Goal: Task Accomplishment & Management: Use online tool/utility

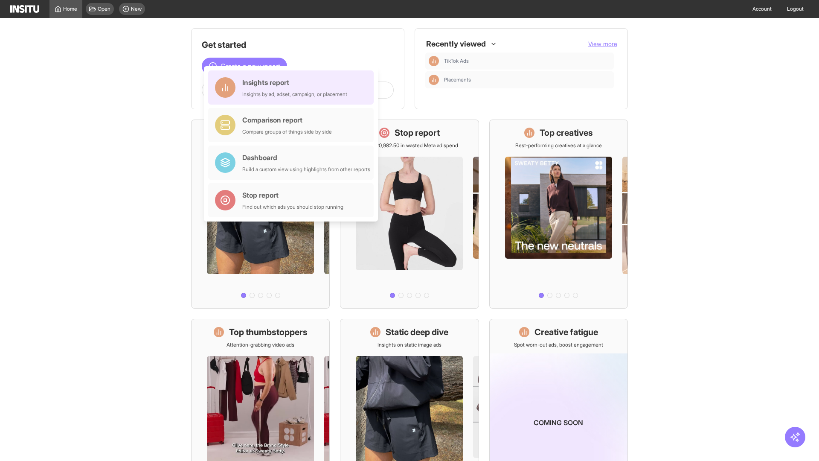
click at [293, 87] on div "Insights report Insights by ad, adset, campaign, or placement" at bounding box center [294, 87] width 105 height 20
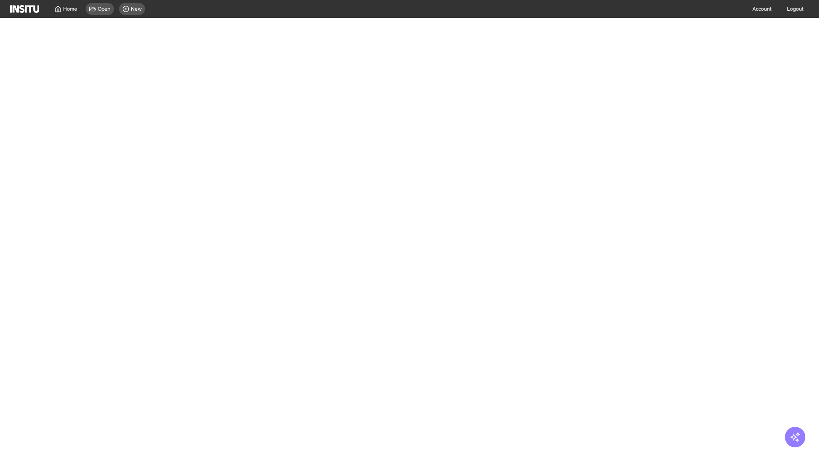
select select "**"
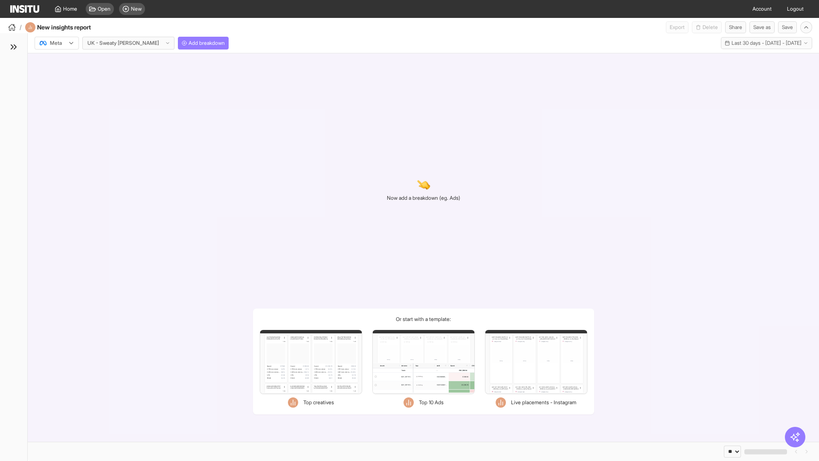
click at [57, 43] on div at bounding box center [51, 43] width 24 height 9
click at [58, 76] on span "TikTok" at bounding box center [57, 76] width 15 height 8
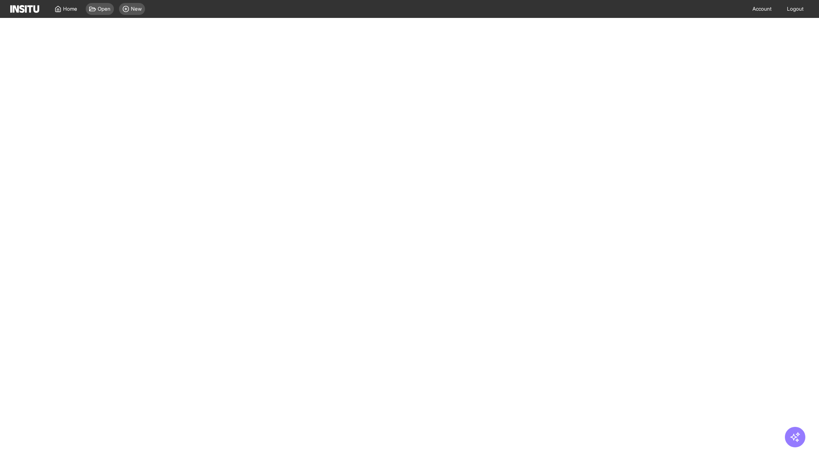
select select "**"
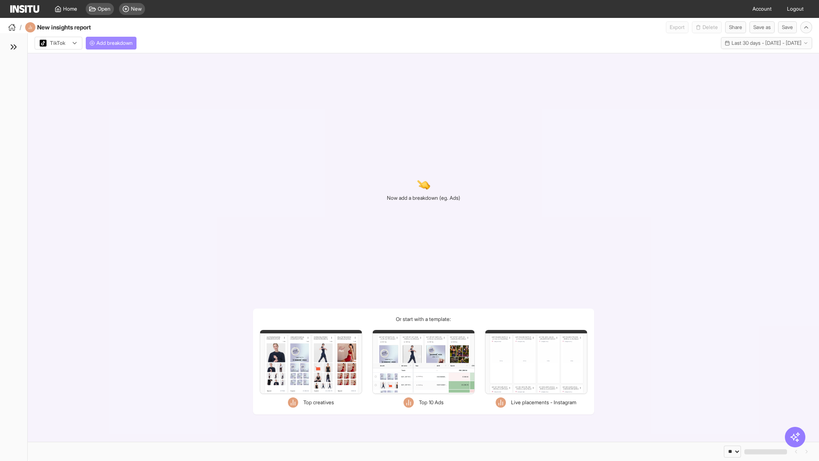
click at [113, 43] on span "Add breakdown" at bounding box center [114, 43] width 36 height 7
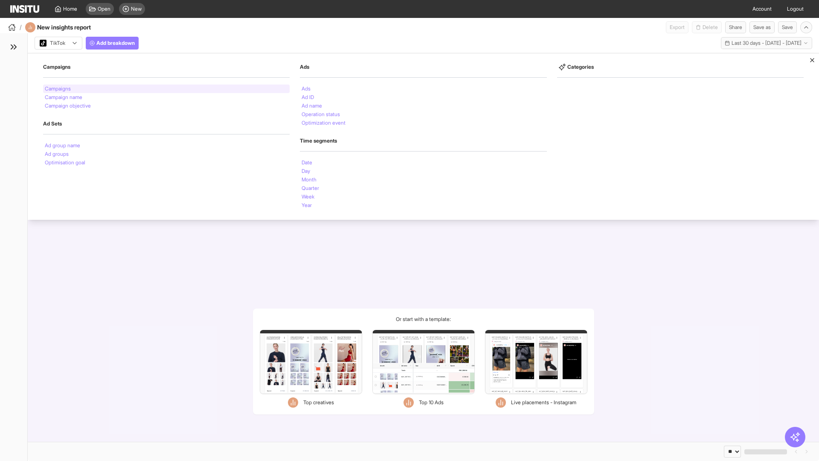
click at [58, 89] on li "Campaigns" at bounding box center [58, 88] width 26 height 5
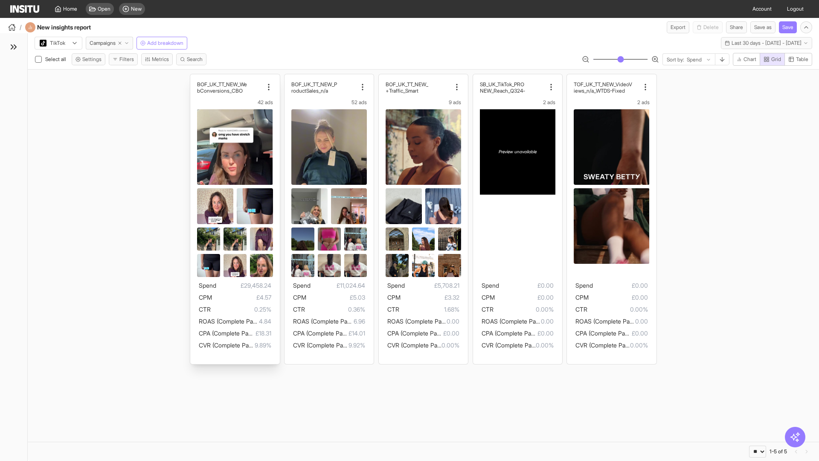
click at [195, 78] on div "BOF_UK_TT_NEW_We bConversions_CBO 42 ads Spend £29,458.24 CPM £4.57 CTR 0.25% R…" at bounding box center [234, 219] width 89 height 290
click at [289, 78] on div "BOF_UK_TT_NEW_P roductSales_n/a 52 ads Spend £11,024.64 CPM £5.03 CTR 0.36% ROA…" at bounding box center [329, 219] width 89 height 290
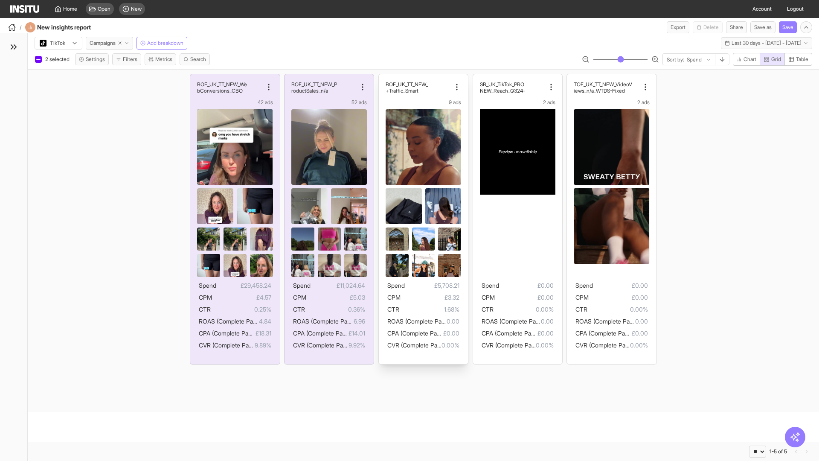
click at [383, 78] on div "BOF_UK_TT_NEW_ Traffic_Smart+ 9 ads Spend £5,708.21 CPM £3.32 CTR 1.68% ROAS (C…" at bounding box center [423, 219] width 89 height 290
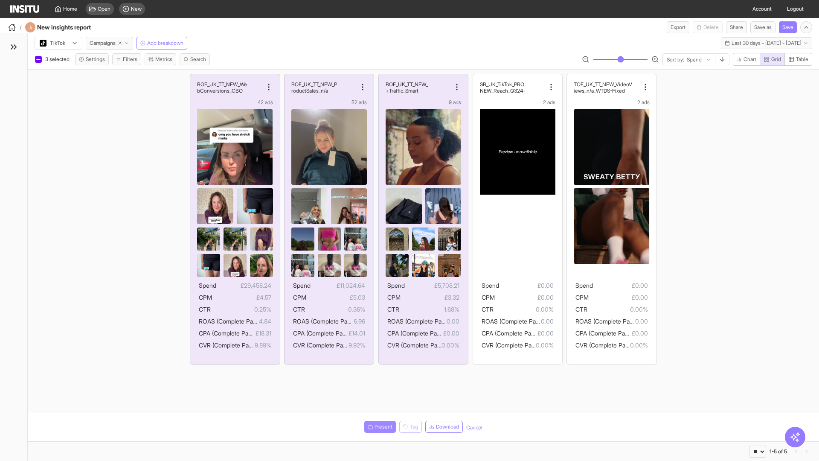
click at [378, 427] on span "Present" at bounding box center [384, 426] width 18 height 7
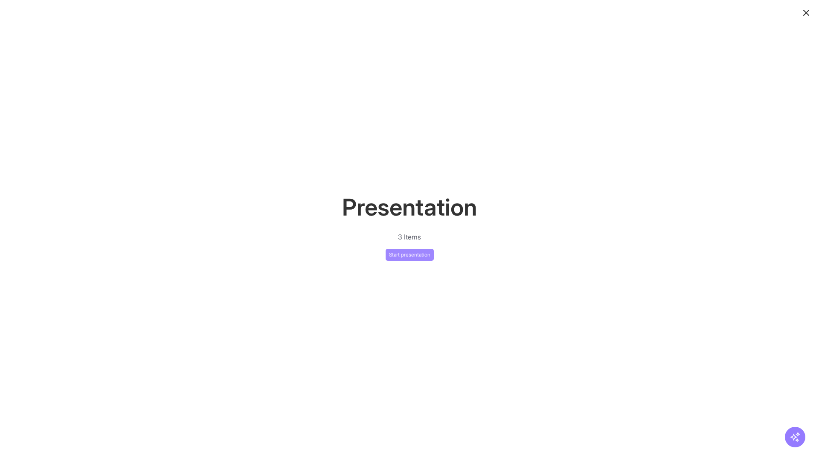
click at [410, 254] on button "Start presentation" at bounding box center [410, 255] width 48 height 12
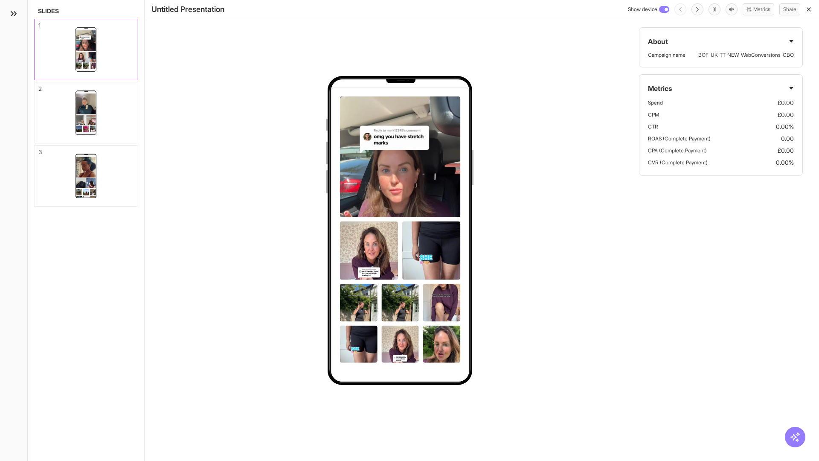
click at [39, 23] on div "1" at bounding box center [39, 26] width 2 height 6
click at [39, 86] on div "2" at bounding box center [39, 89] width 3 height 6
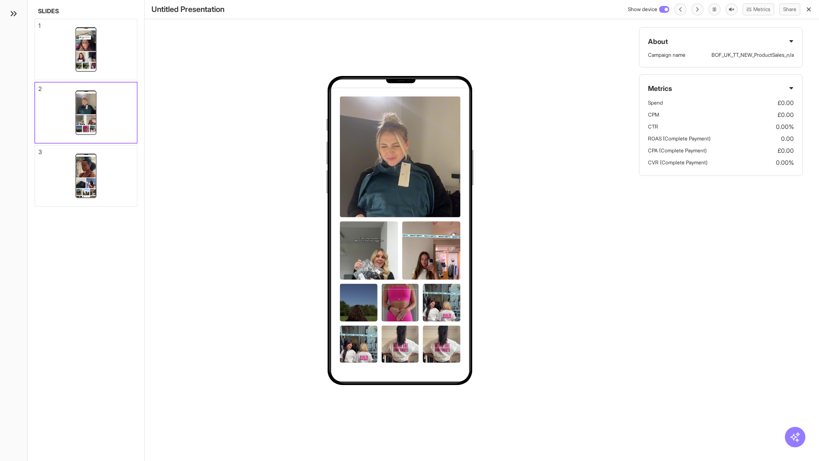
click at [39, 149] on div "3" at bounding box center [39, 152] width 3 height 6
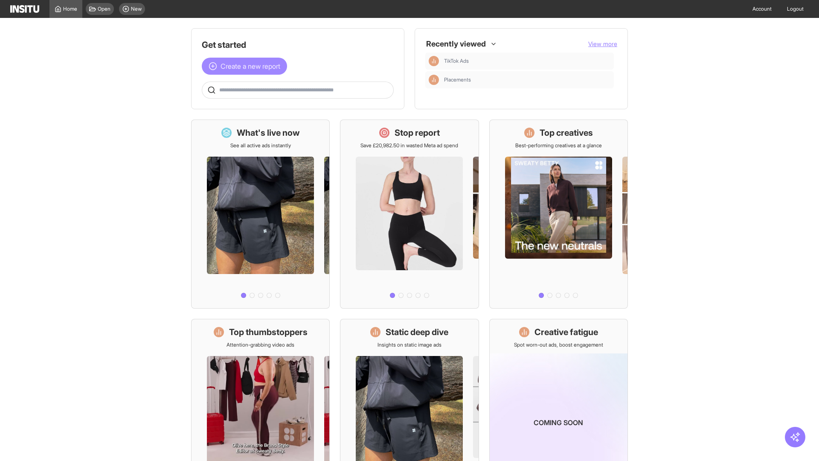
click at [247, 66] on span "Create a new report" at bounding box center [251, 66] width 60 height 10
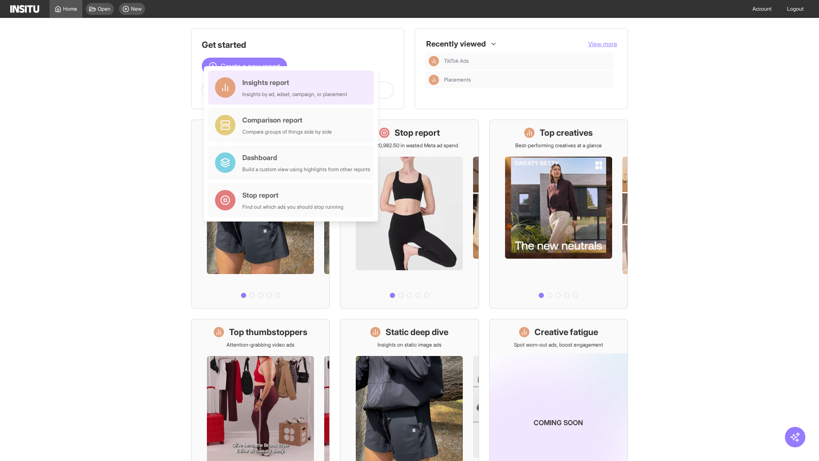
click at [293, 87] on div "Insights report Insights by ad, adset, campaign, or placement" at bounding box center [294, 87] width 105 height 20
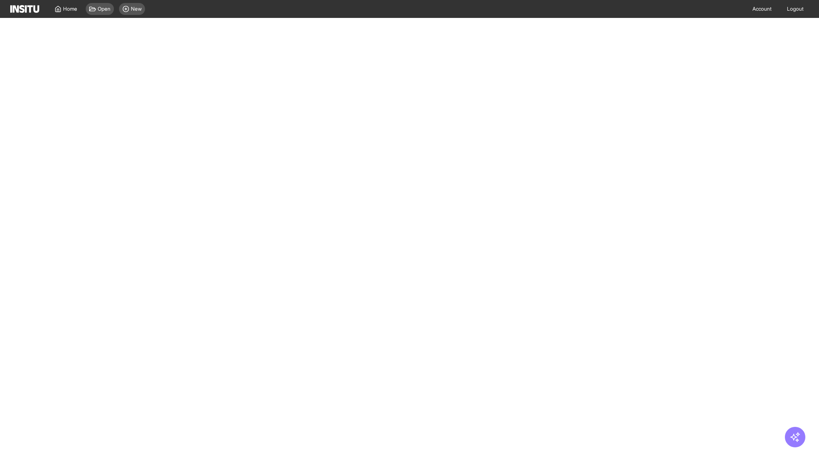
select select "**"
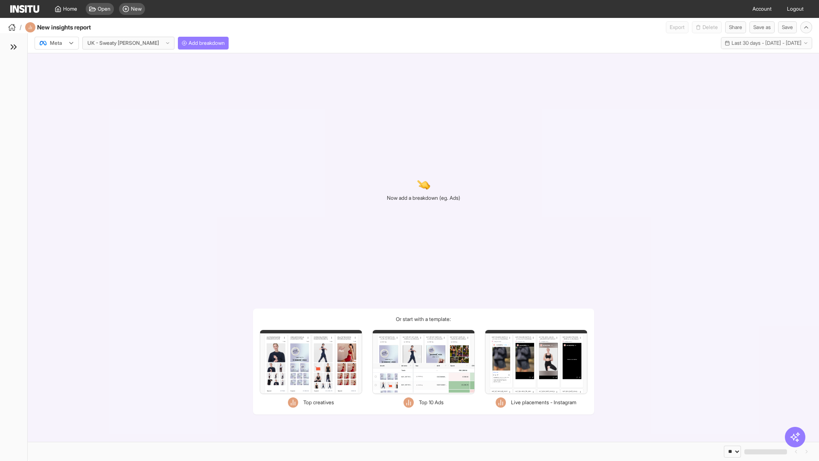
click at [57, 43] on div at bounding box center [51, 43] width 24 height 9
click at [58, 76] on span "TikTok" at bounding box center [57, 76] width 15 height 8
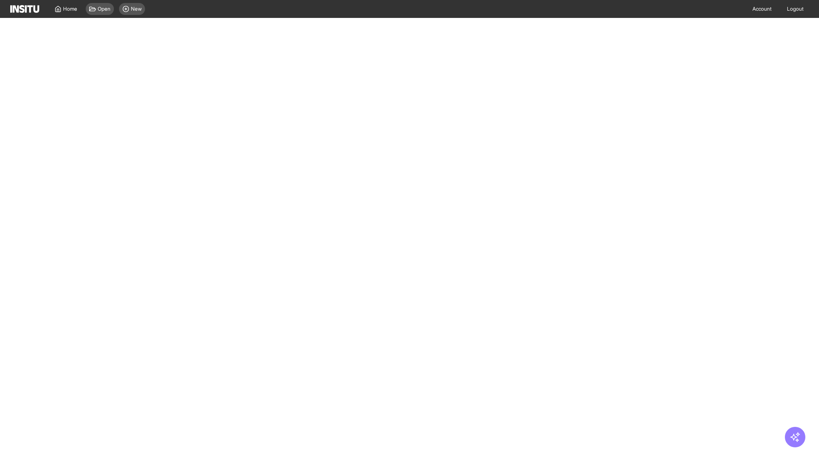
select select "**"
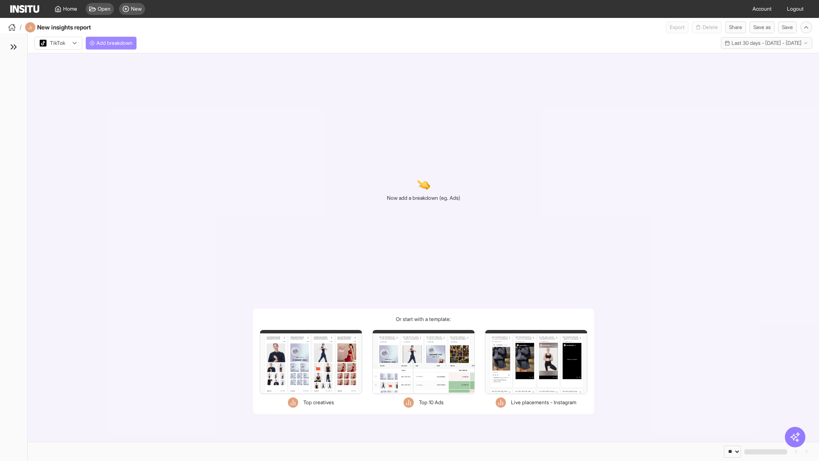
click at [113, 43] on span "Add breakdown" at bounding box center [114, 43] width 36 height 7
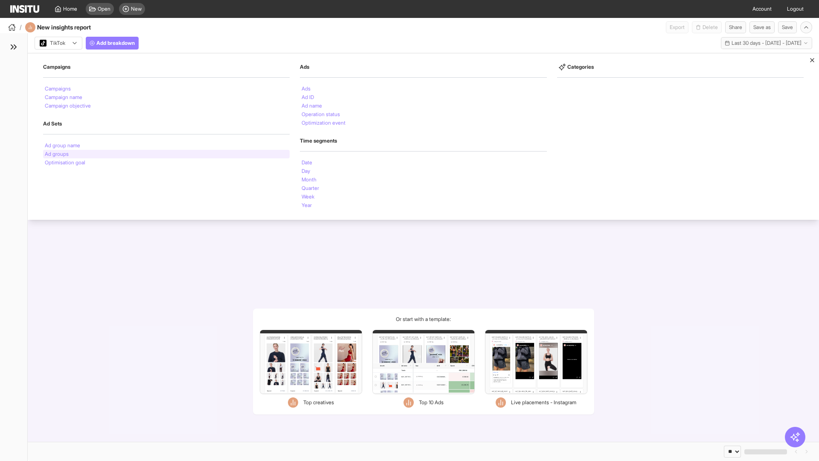
click at [57, 154] on li "Ad groups" at bounding box center [57, 153] width 24 height 5
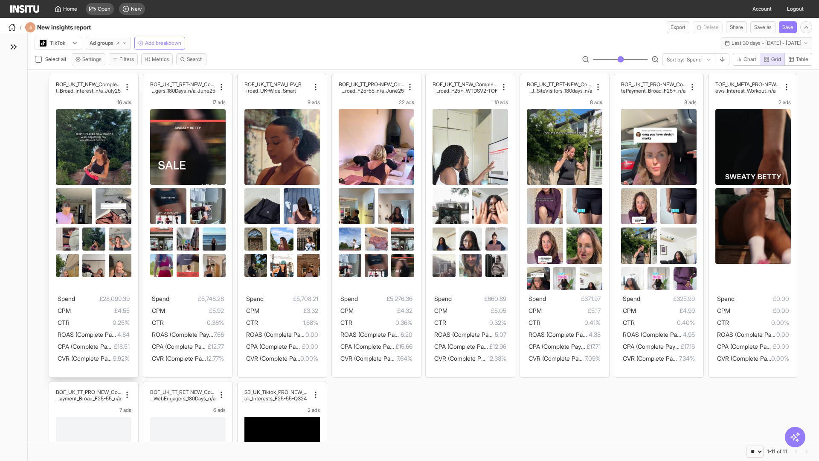
click at [53, 78] on div "BOF_UK_TT_NEW_CompletePaymen t_Broad_Interest_n/a_July25 16 ads Spend £28,099.3…" at bounding box center [93, 225] width 89 height 303
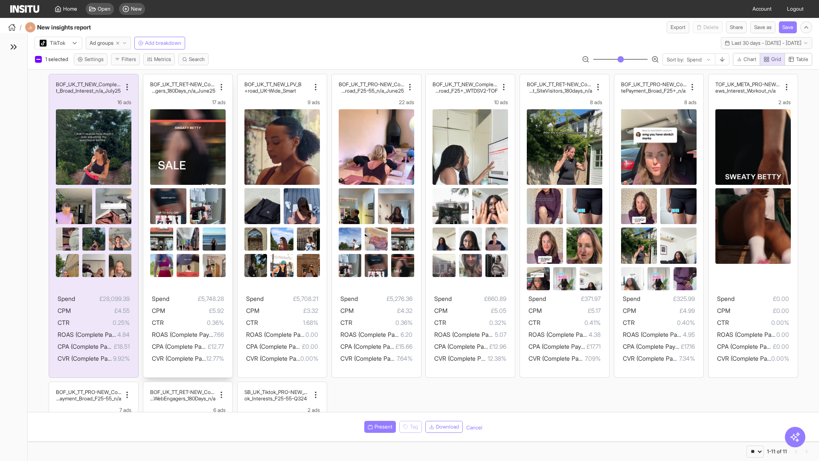
click at [147, 78] on div "BOF_UK_TT_RET-NEW_CompletePaymen t_WebEngagers_180Days_n/a_June25 17 ads Spend …" at bounding box center [187, 225] width 89 height 303
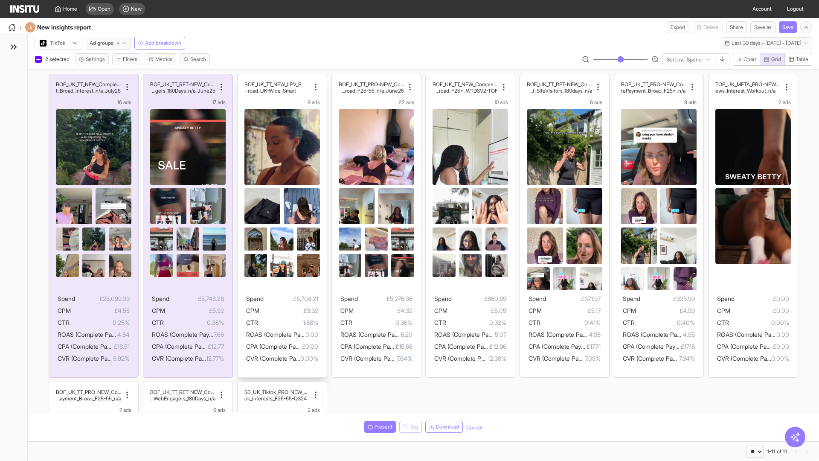
click at [241, 78] on div "BOF_UK_TT_NEW_LPV_B road_UK-Wide_Smart+ 9 ads Spend £5,708.21 CPM £3.32 CTR 1.6…" at bounding box center [282, 225] width 89 height 303
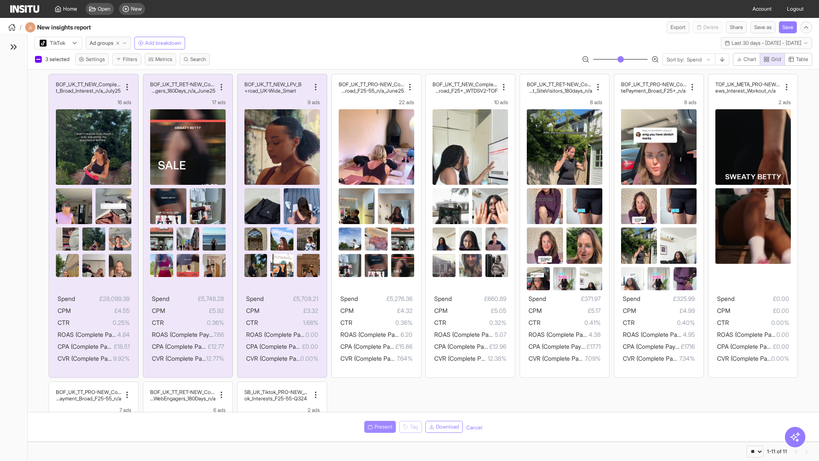
click at [378, 427] on span "Present" at bounding box center [384, 426] width 18 height 7
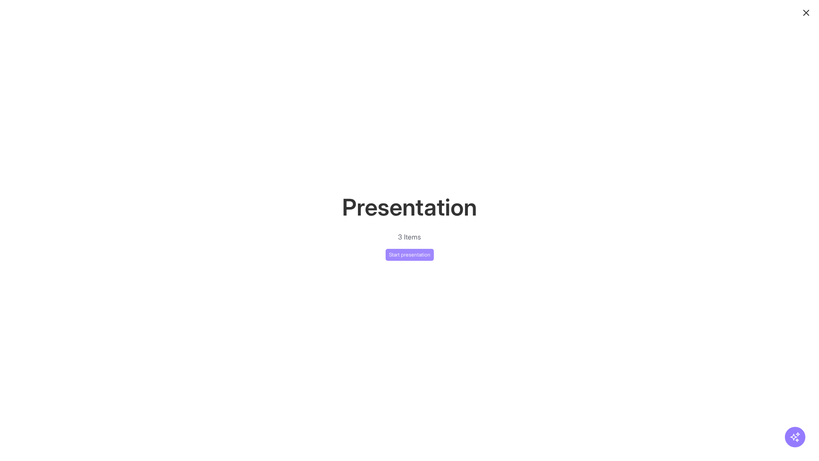
click at [410, 254] on button "Start presentation" at bounding box center [410, 255] width 48 height 12
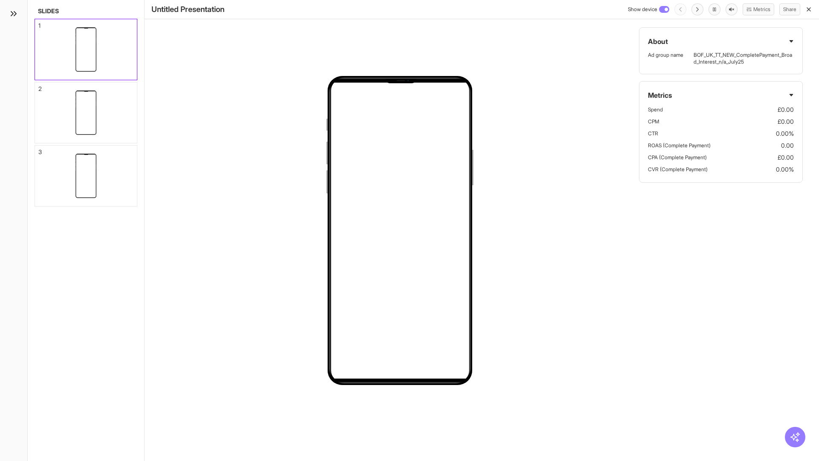
click at [39, 23] on div "1" at bounding box center [39, 26] width 2 height 6
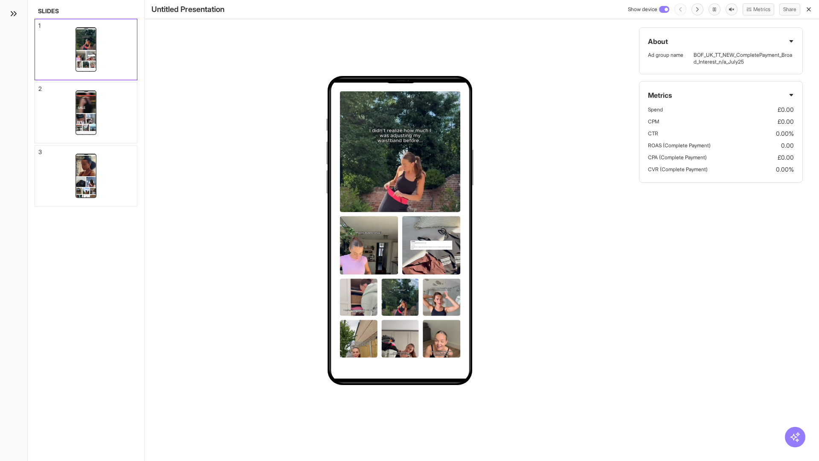
click at [39, 86] on div "2" at bounding box center [39, 89] width 3 height 6
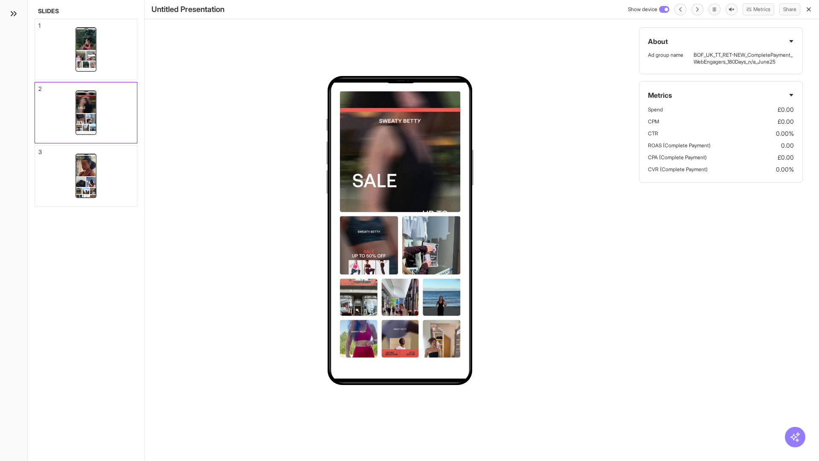
click at [39, 149] on div "3" at bounding box center [39, 152] width 3 height 6
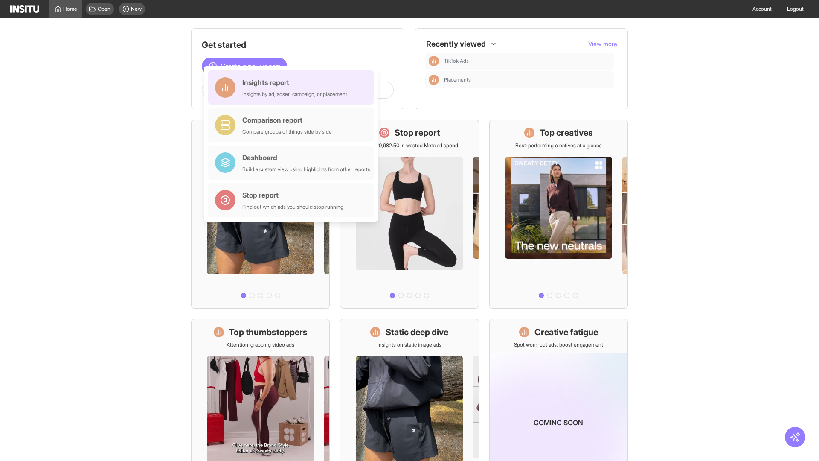
click at [293, 87] on div "Insights report Insights by ad, adset, campaign, or placement" at bounding box center [294, 87] width 105 height 20
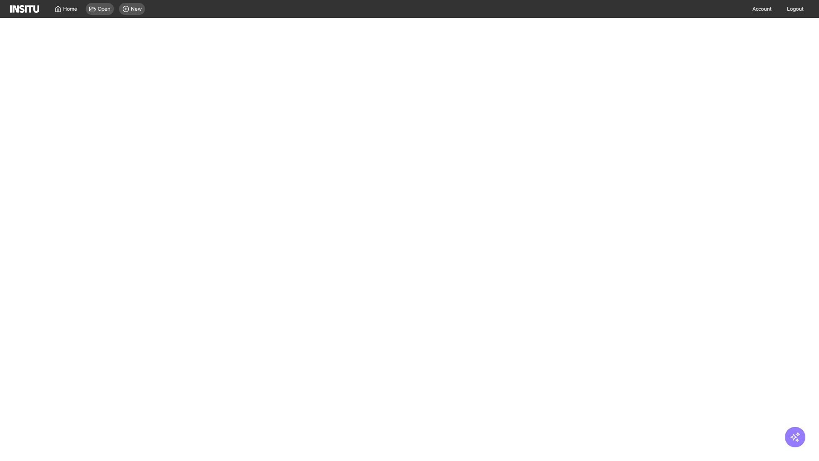
select select "**"
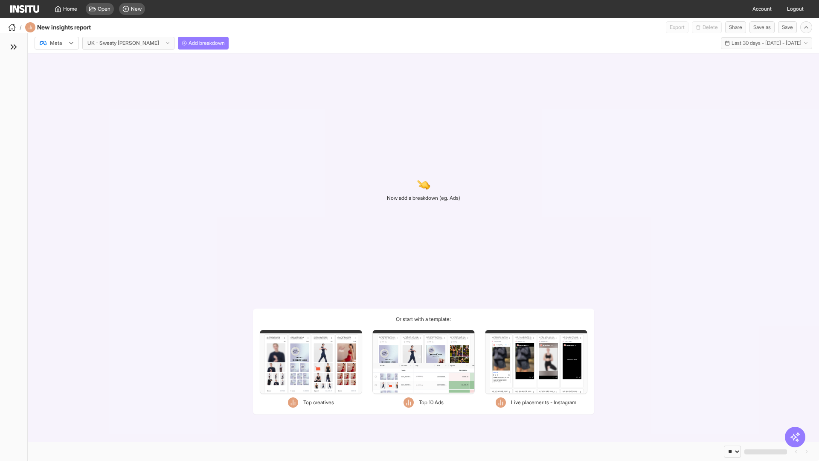
click at [57, 43] on div at bounding box center [51, 43] width 24 height 9
click at [58, 76] on span "TikTok" at bounding box center [57, 76] width 15 height 8
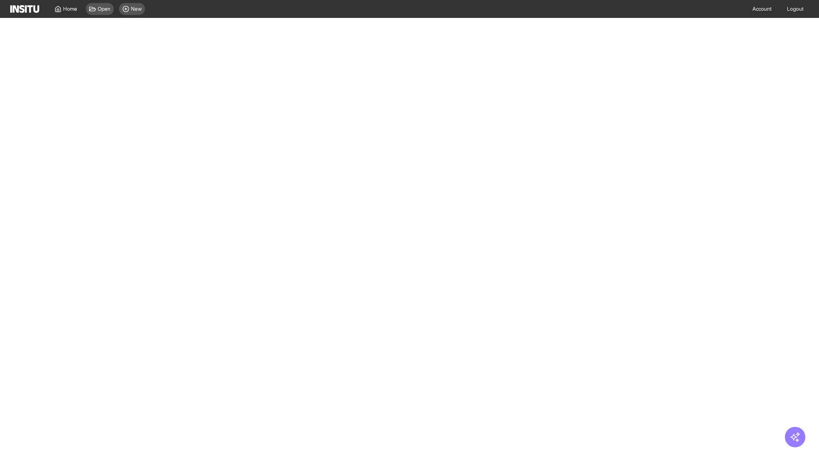
select select "**"
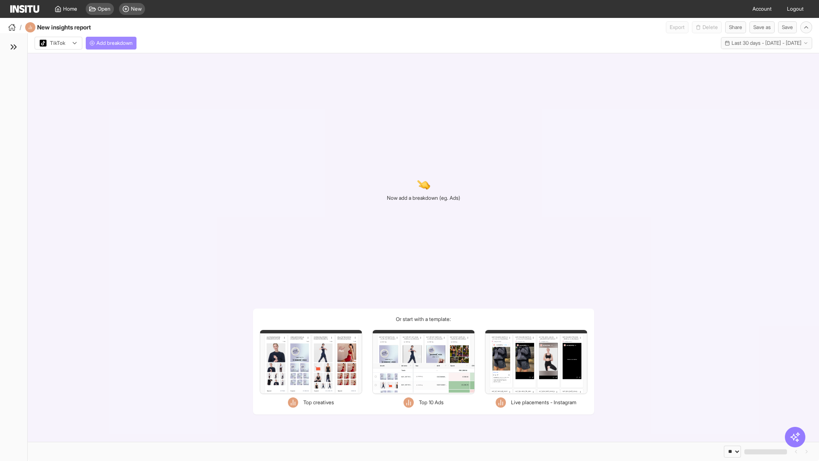
click at [113, 43] on span "Add breakdown" at bounding box center [114, 43] width 36 height 7
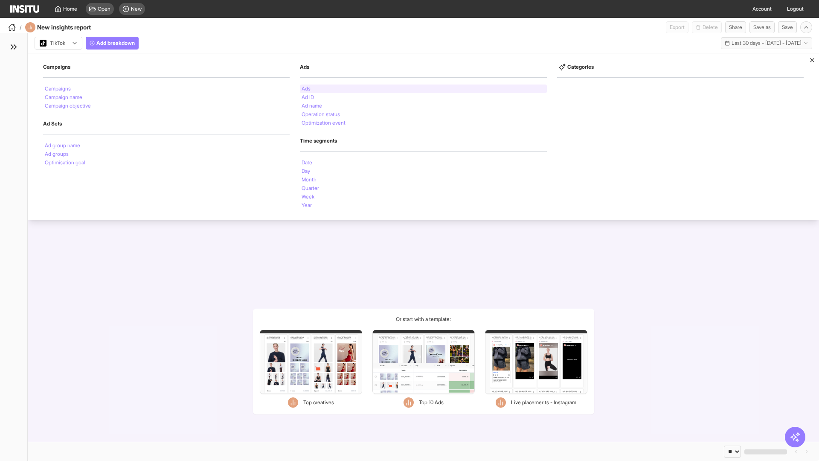
click at [306, 89] on li "Ads" at bounding box center [306, 88] width 9 height 5
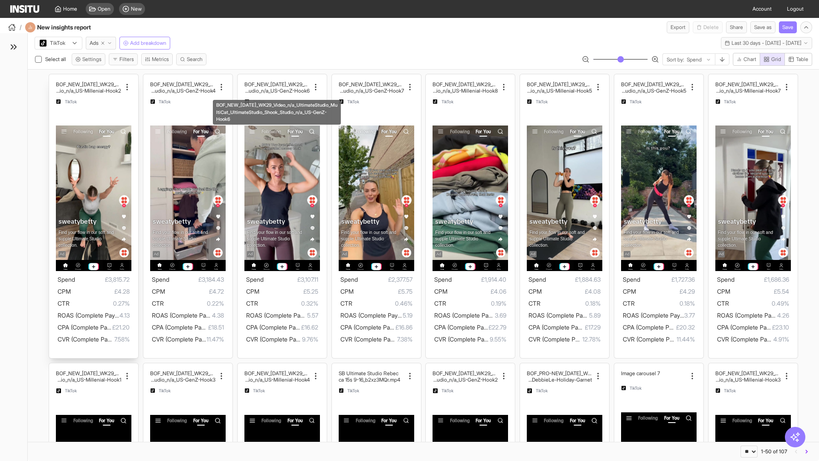
click at [53, 78] on div "BOF_NEW_[DATE]_WK29_Video_n/a_UltimateStudio_MultiCat_ UltimateStudio_Shook_Stu…" at bounding box center [93, 216] width 89 height 284
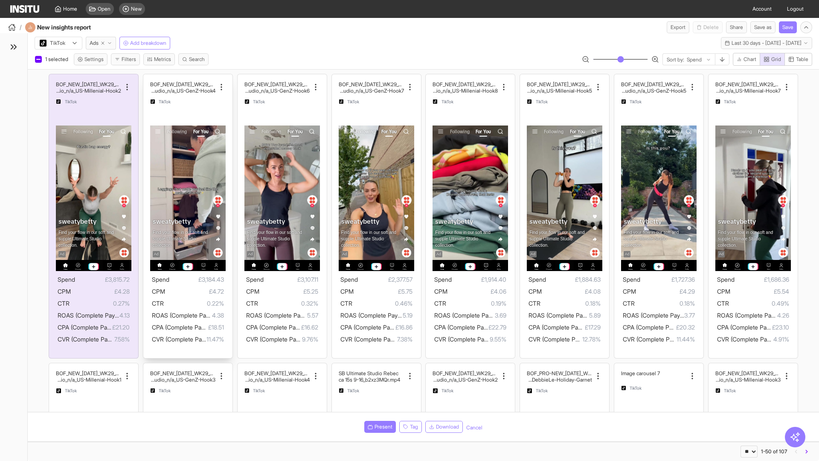
click at [147, 78] on div "BOF_NEW_[DATE]_WK29_Video_n/a_UltimateStudio_MultiC at_UltimateStudio_Shook_Stu…" at bounding box center [187, 216] width 89 height 284
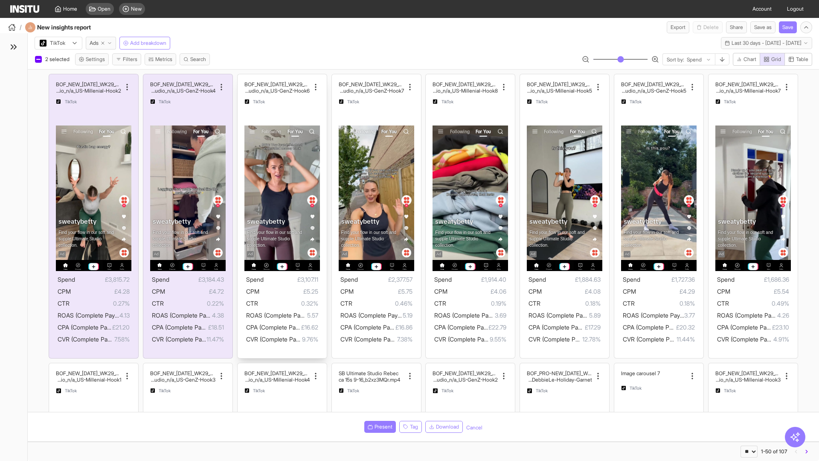
click at [241, 78] on div "BOF_NEW_[DATE]_WK29_Video_n/a_UltimateStudio_MultiC at_UltimateStudio_Shook_Stu…" at bounding box center [282, 216] width 89 height 284
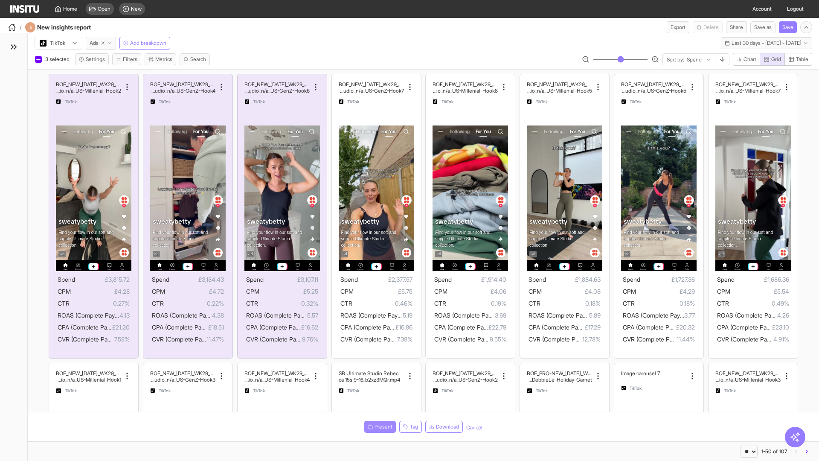
click at [378, 427] on span "Present" at bounding box center [384, 426] width 18 height 7
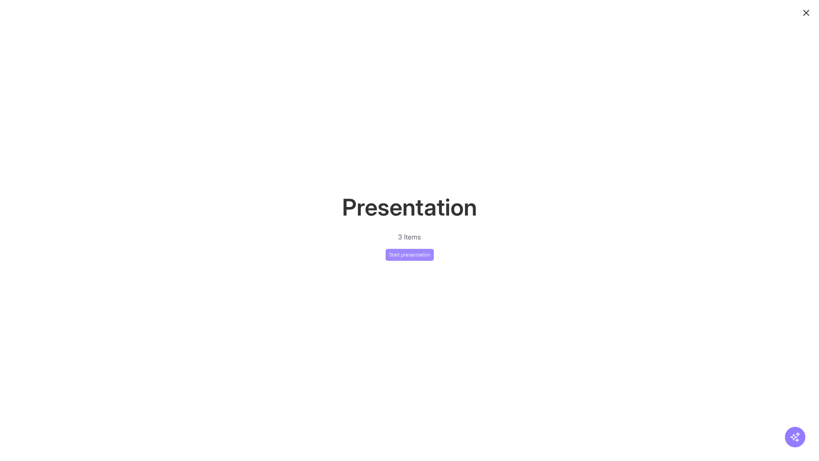
click at [410, 254] on button "Start presentation" at bounding box center [410, 255] width 48 height 12
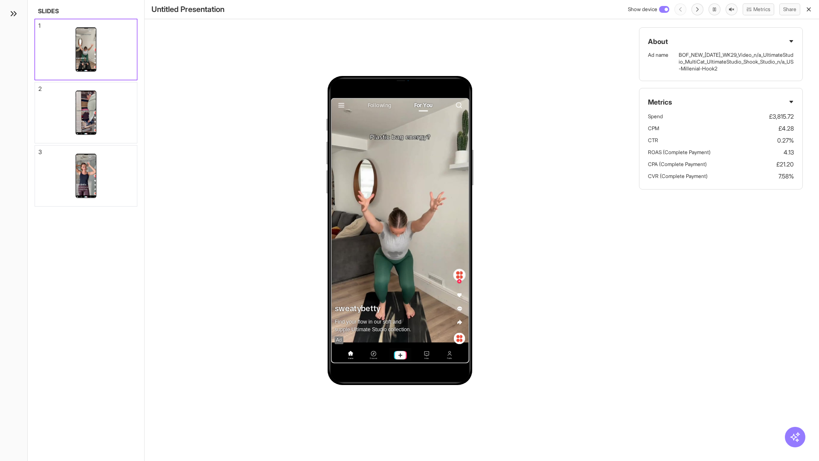
click at [39, 23] on div "1" at bounding box center [39, 26] width 2 height 6
click at [39, 86] on div "2" at bounding box center [39, 89] width 3 height 6
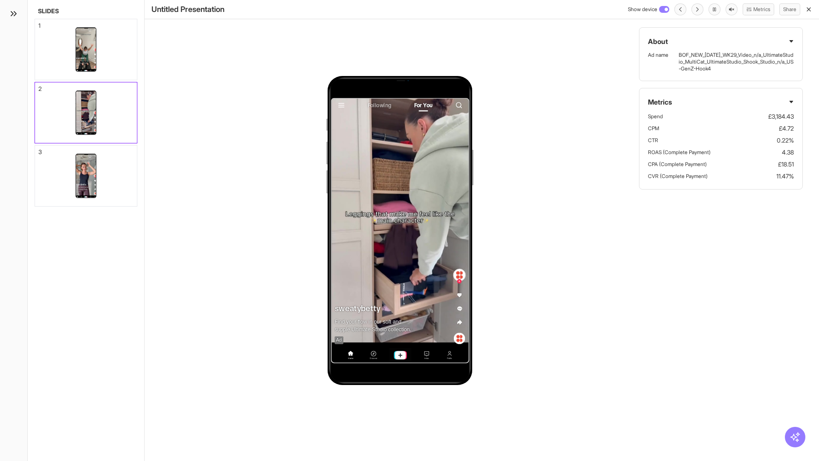
click at [39, 149] on div "3" at bounding box center [39, 152] width 3 height 6
